Goal: Task Accomplishment & Management: Complete application form

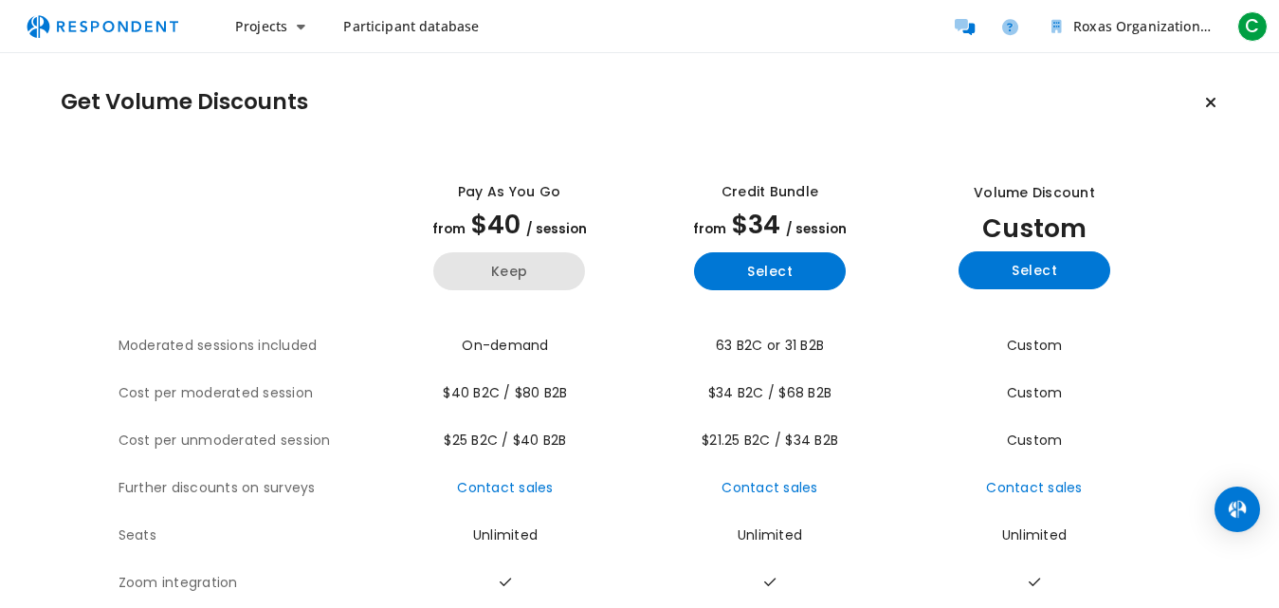
click at [544, 275] on button "Keep" at bounding box center [509, 271] width 152 height 38
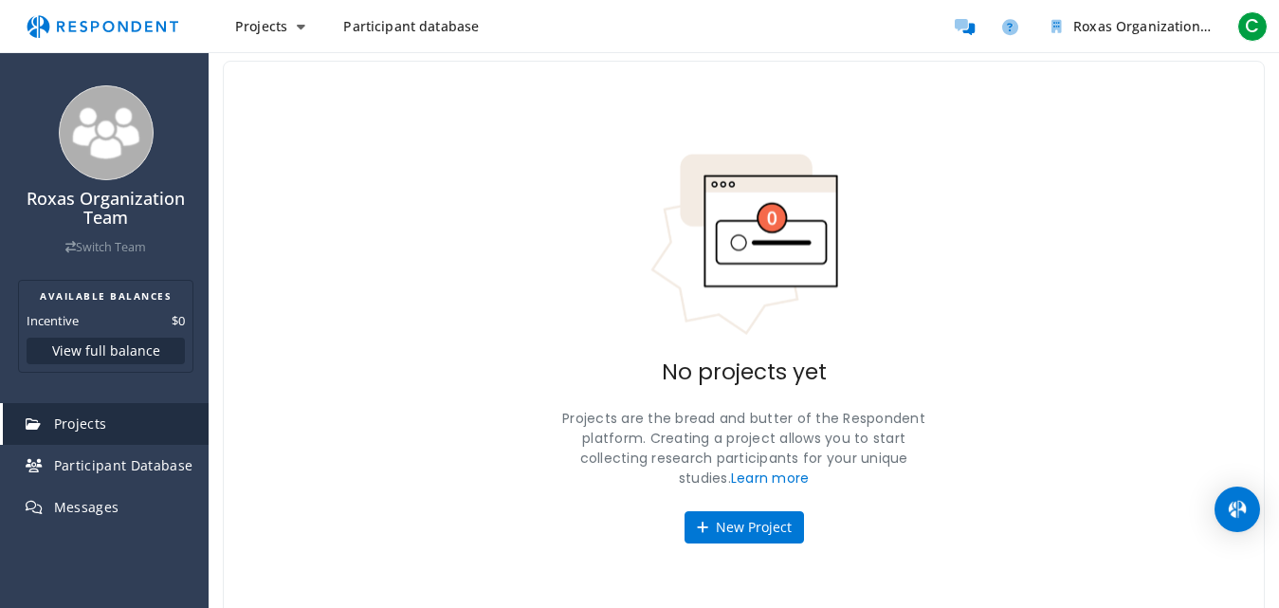
scroll to position [77, 0]
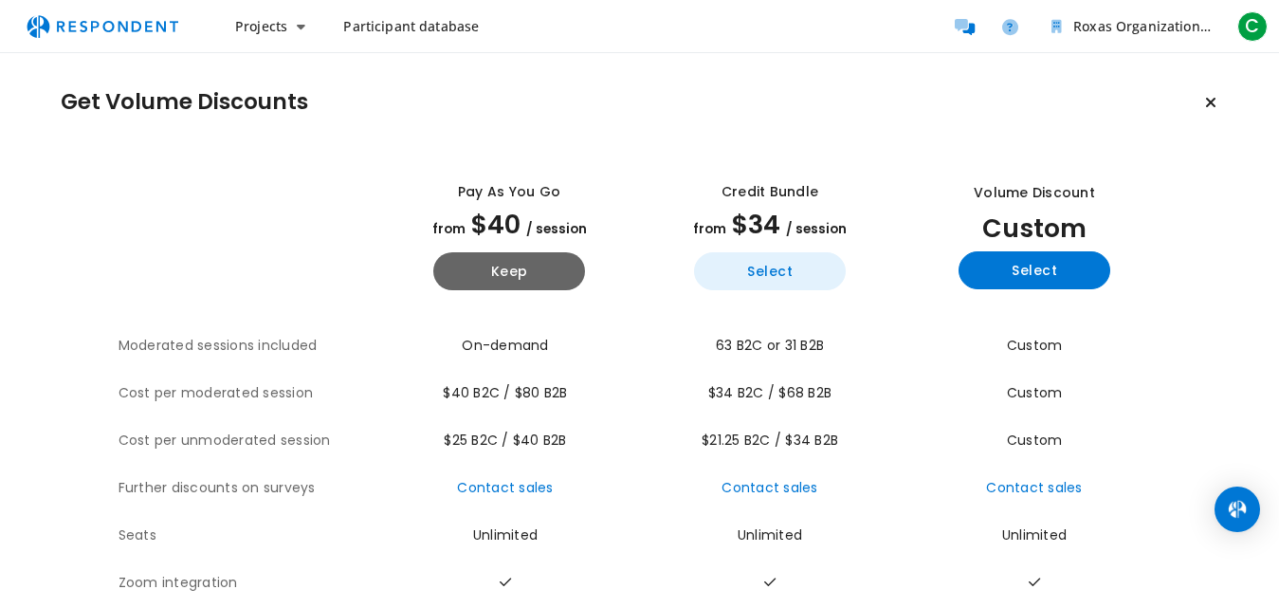
click at [784, 265] on button "Select" at bounding box center [770, 271] width 152 height 38
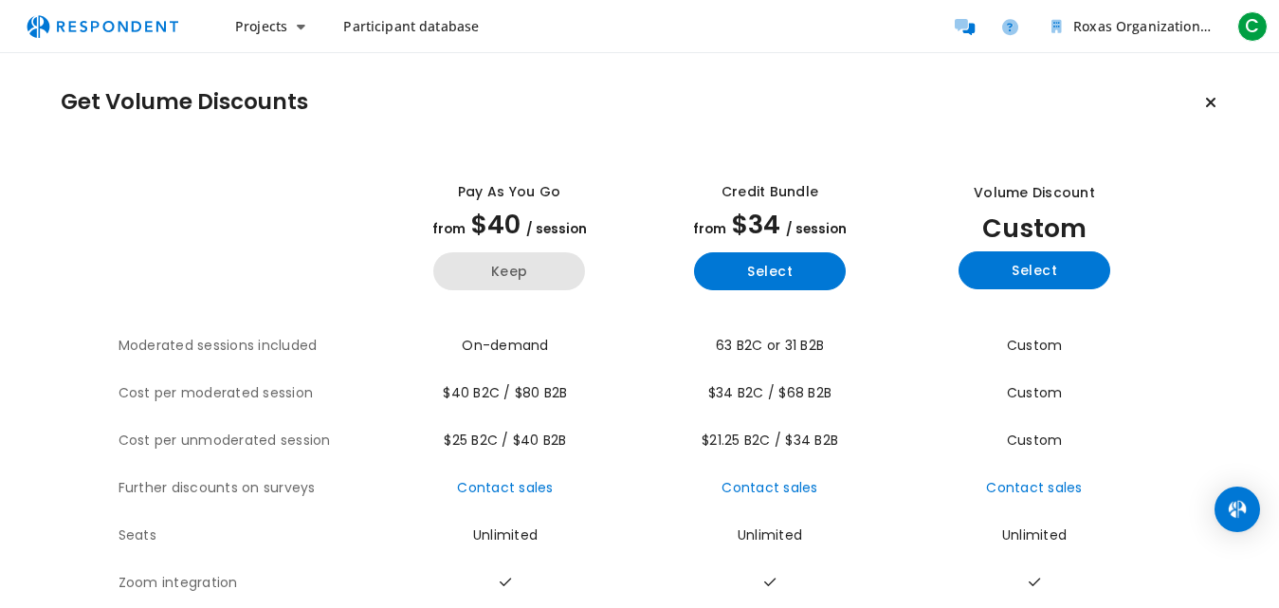
click at [539, 272] on button "Keep" at bounding box center [509, 271] width 152 height 38
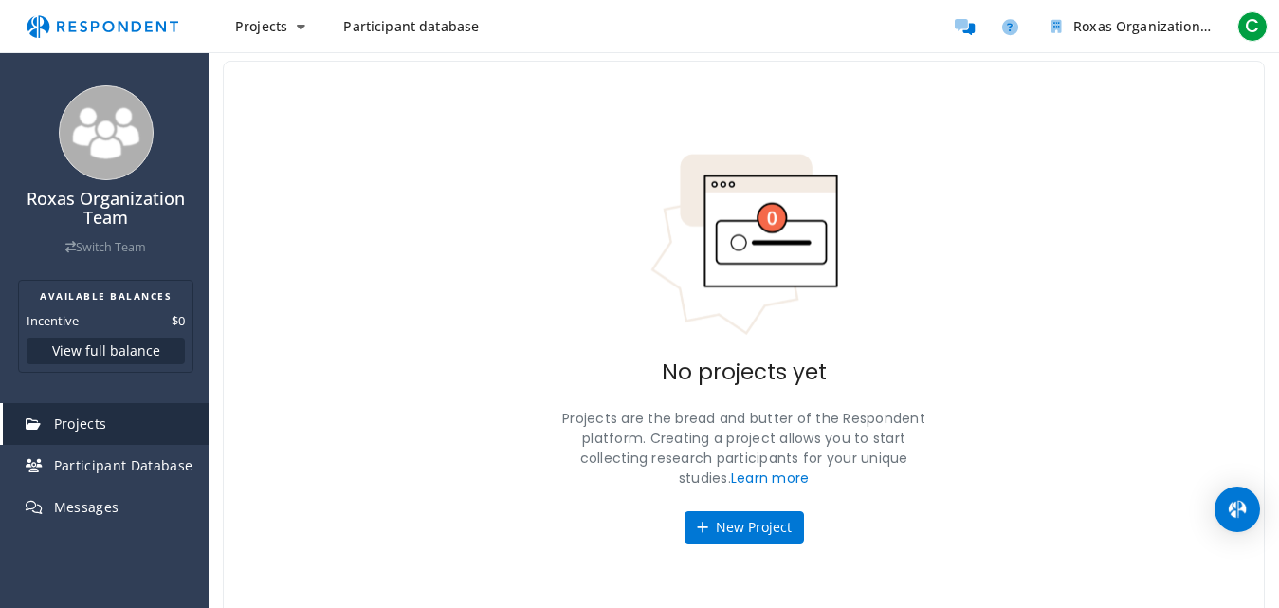
scroll to position [77, 0]
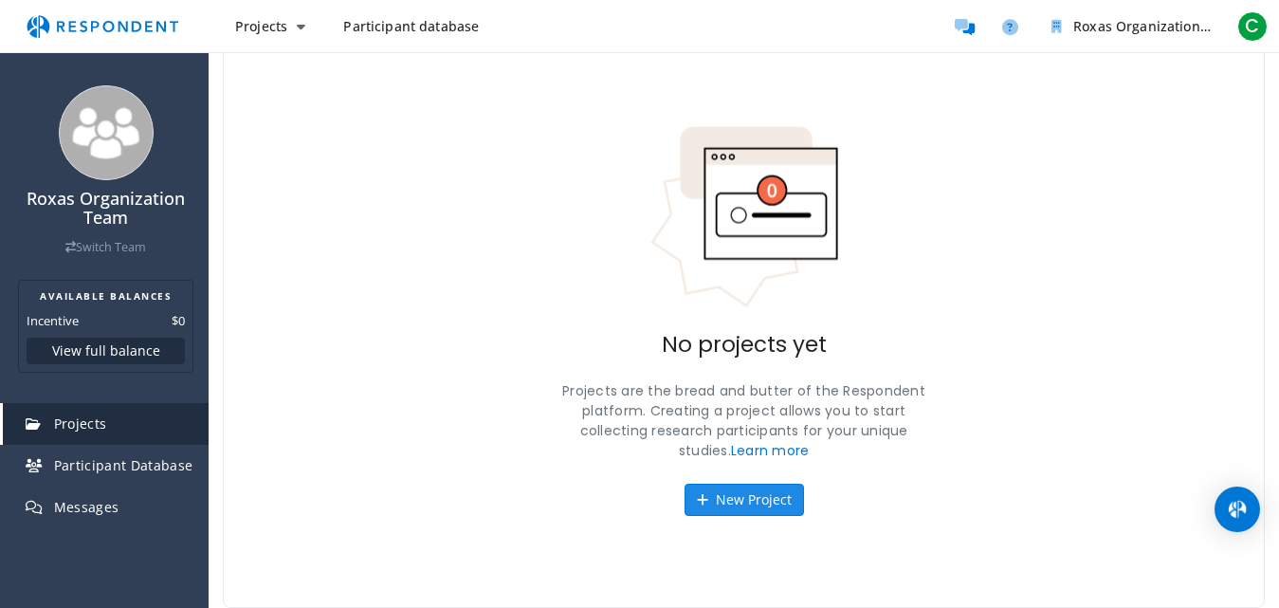
click at [734, 497] on button "New Project" at bounding box center [743, 499] width 119 height 32
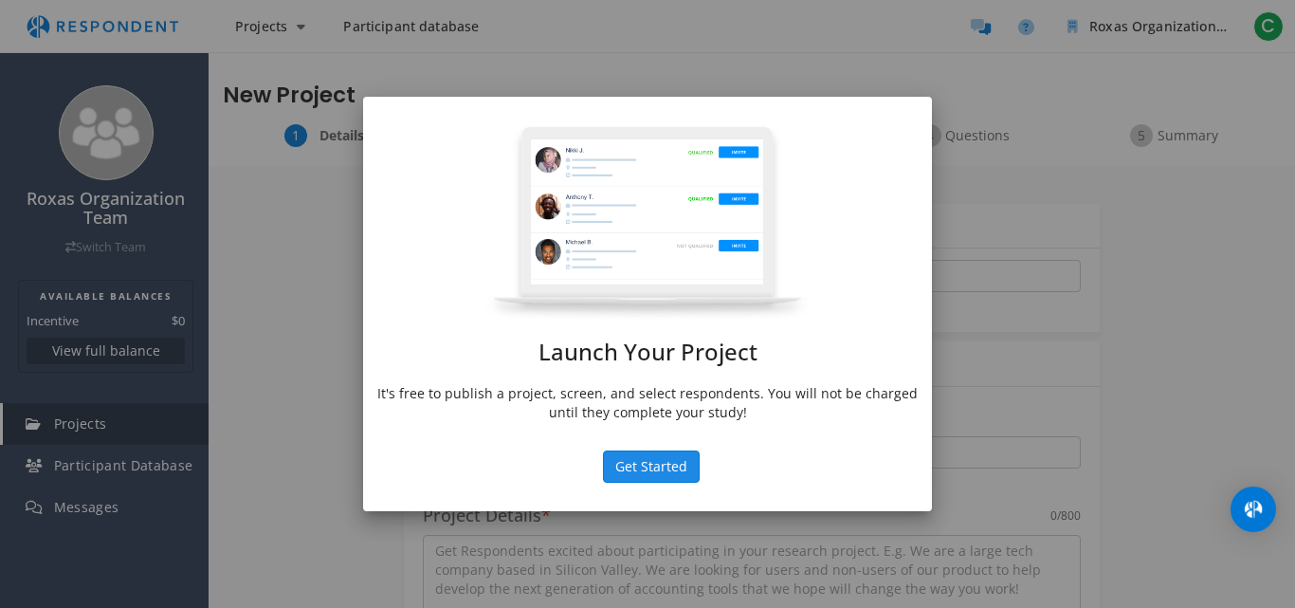
click at [672, 467] on button "Get Started" at bounding box center [651, 466] width 97 height 32
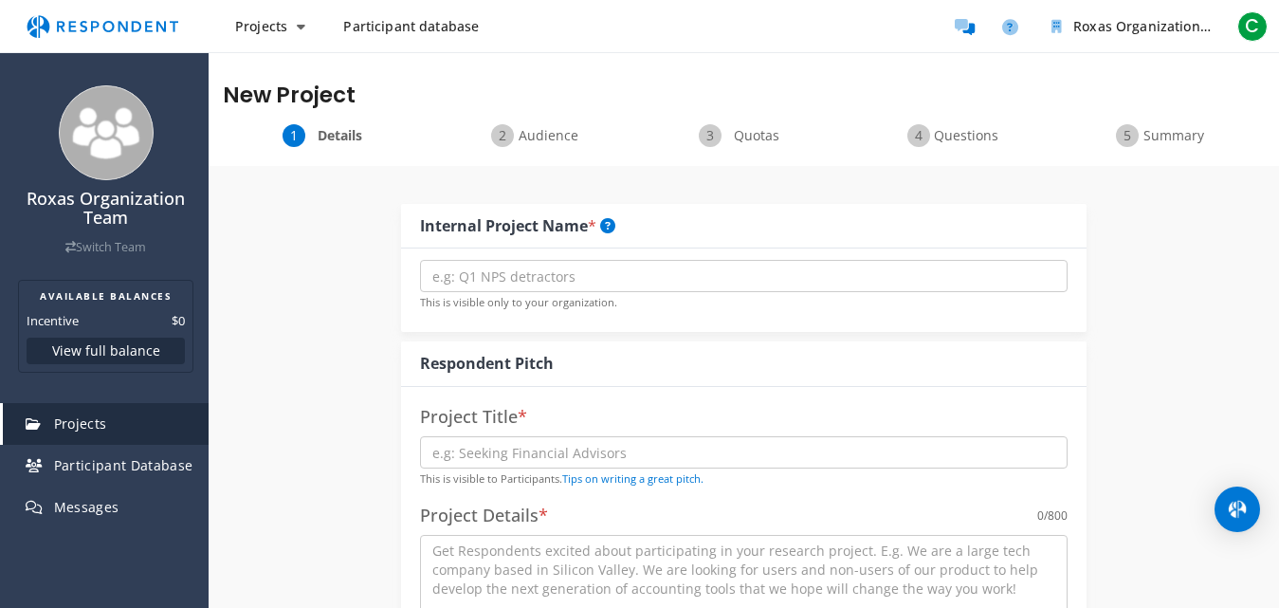
click at [548, 126] on span "Audience" at bounding box center [548, 135] width 63 height 19
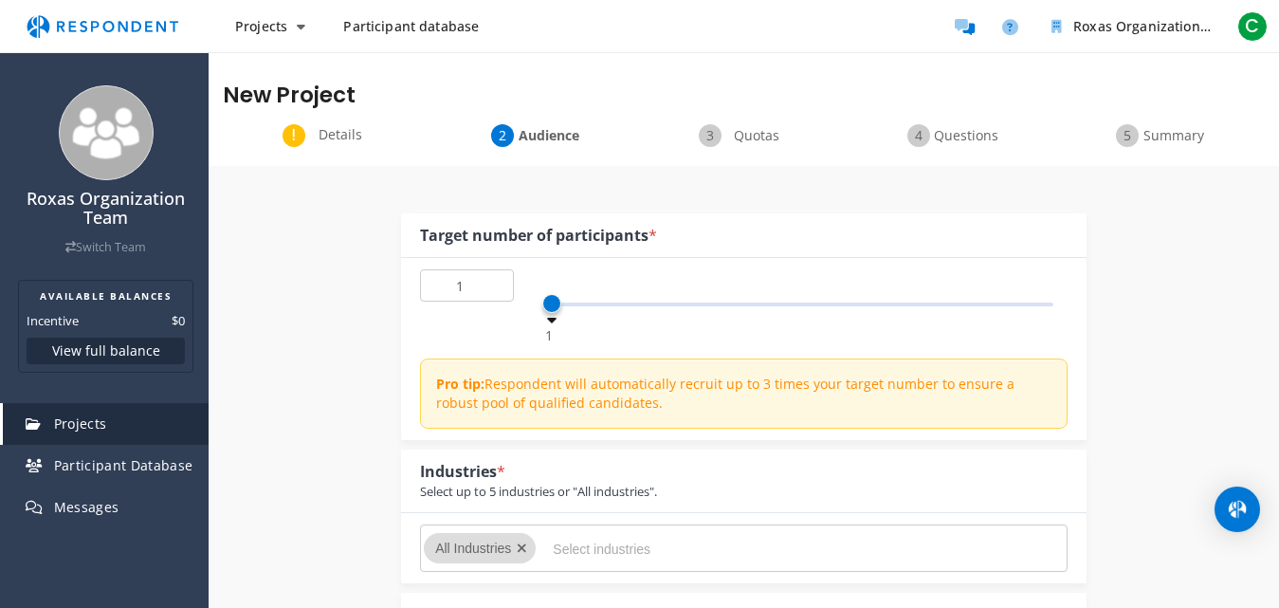
click at [760, 136] on span "Quotas" at bounding box center [756, 135] width 63 height 19
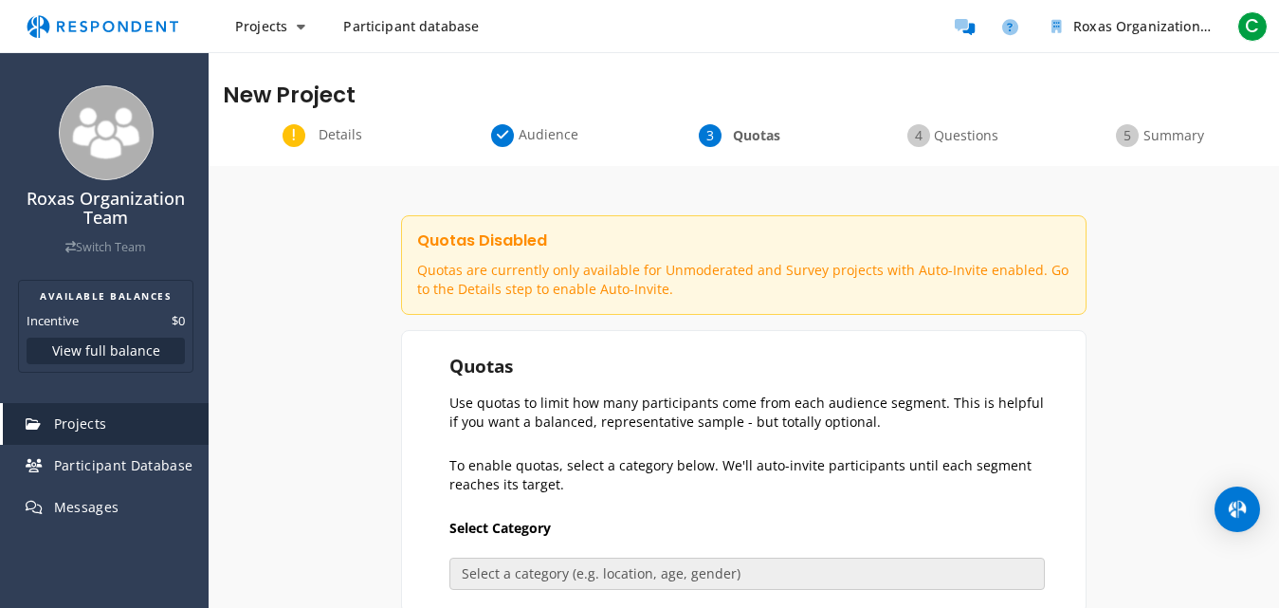
click at [958, 124] on div "Questions" at bounding box center [951, 135] width 209 height 23
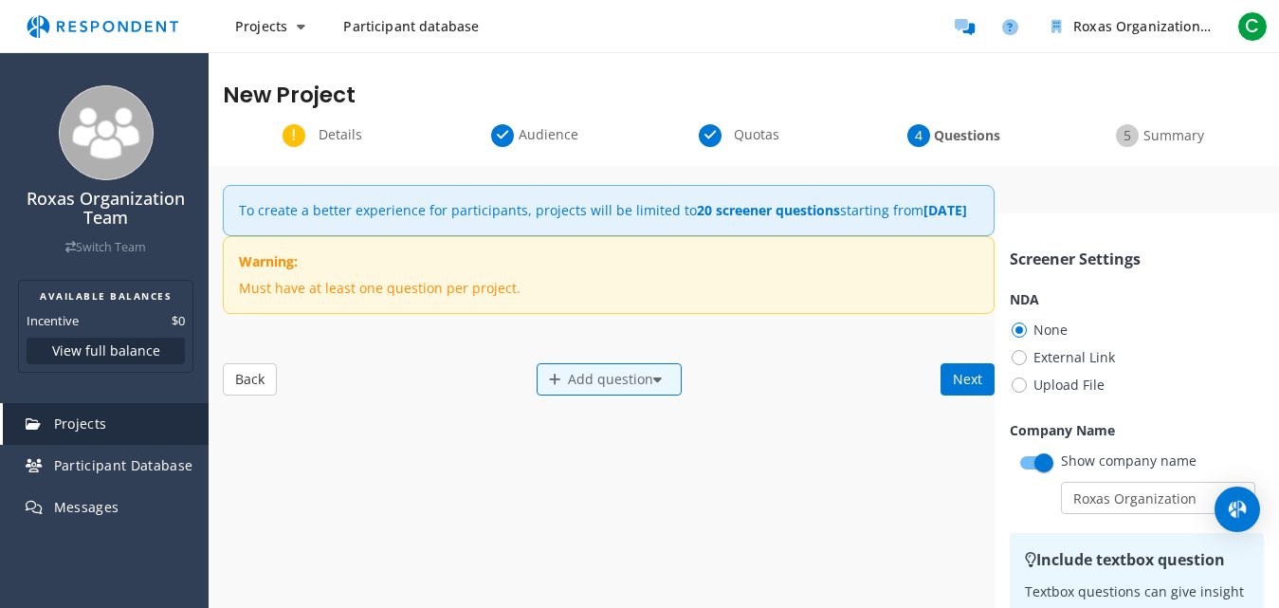
click at [1142, 129] on span "Summary" at bounding box center [1173, 135] width 63 height 19
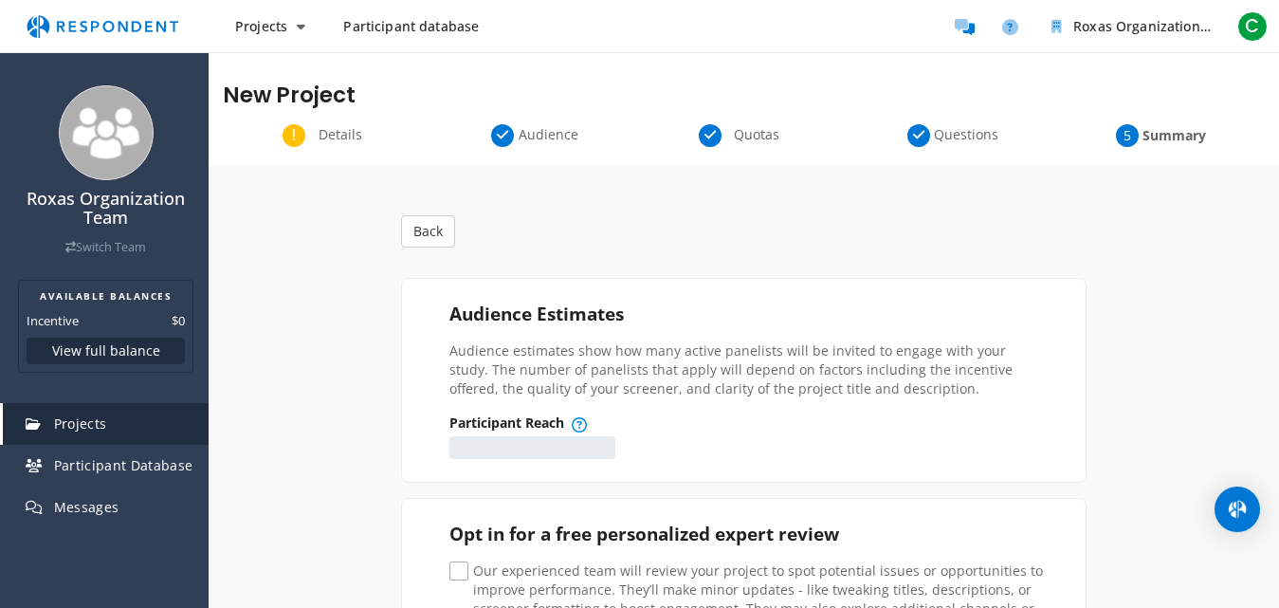
click at [393, 25] on span "Participant database" at bounding box center [411, 26] width 136 height 18
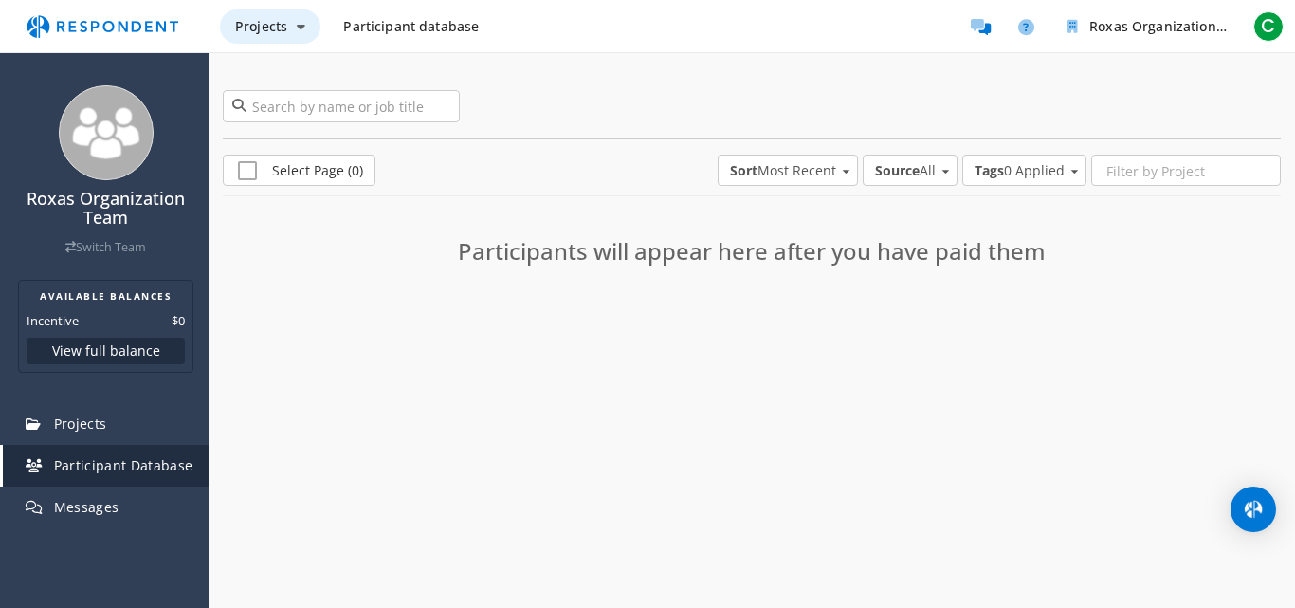
click at [269, 25] on span "Projects" at bounding box center [261, 26] width 52 height 18
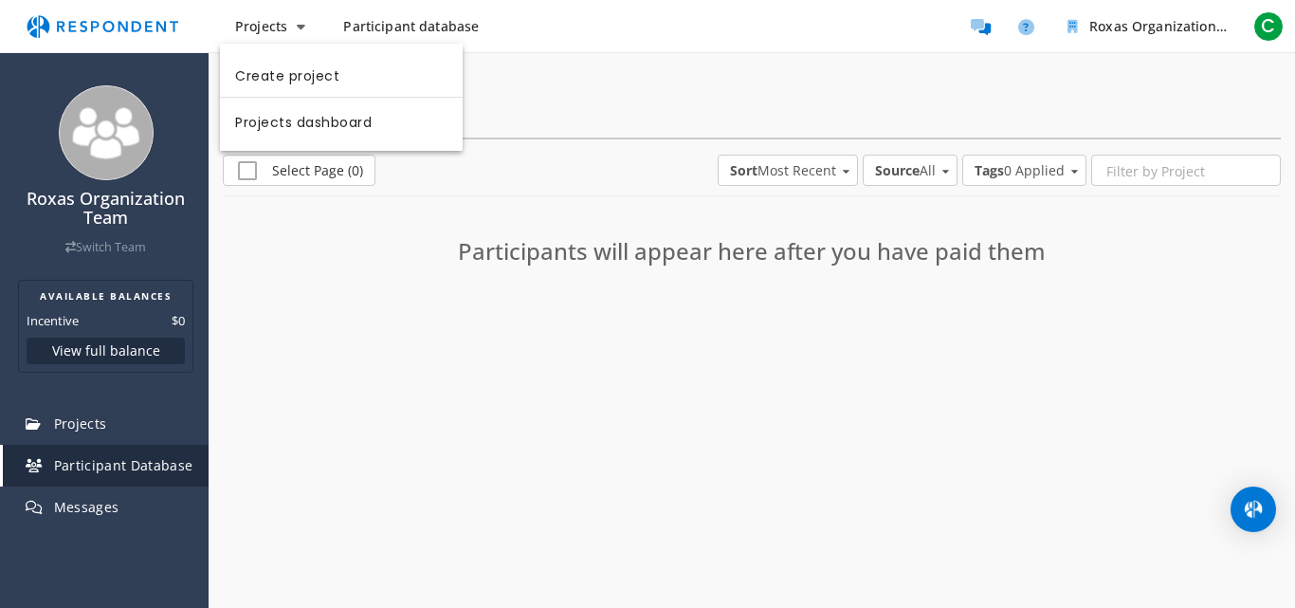
click at [89, 422] on md-backdrop at bounding box center [647, 304] width 1295 height 608
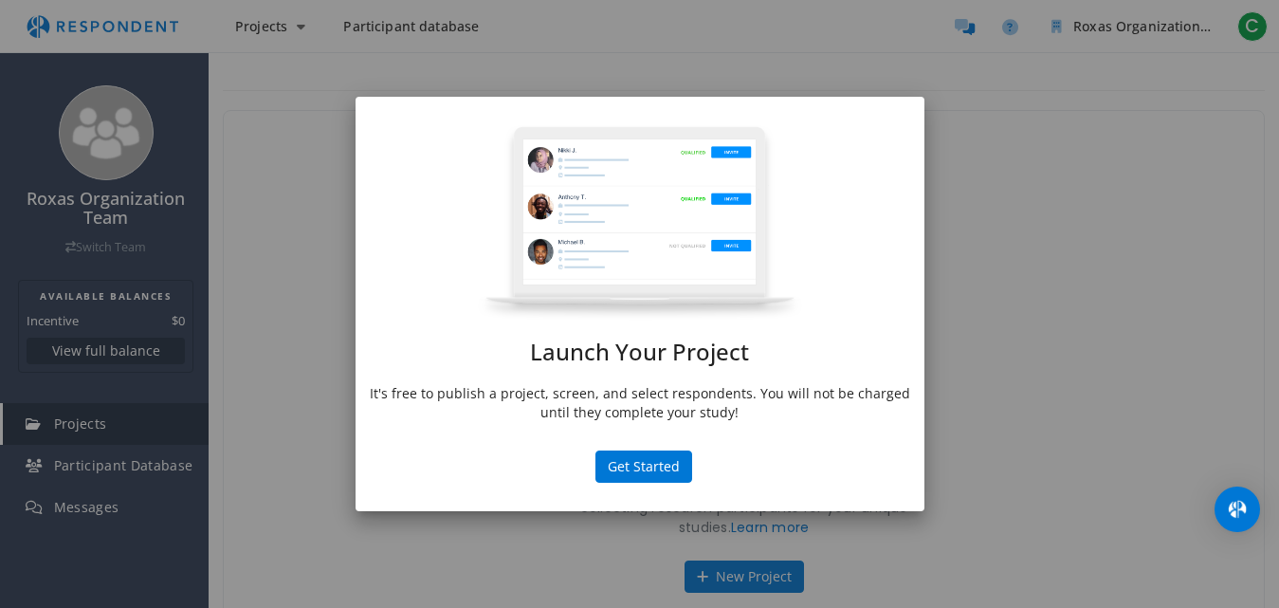
click at [243, 172] on div "Launch Your Project It's free to publish a project, screen, and select responde…" at bounding box center [639, 304] width 1279 height 608
